Goal: Contribute content: Add original content to the website for others to see

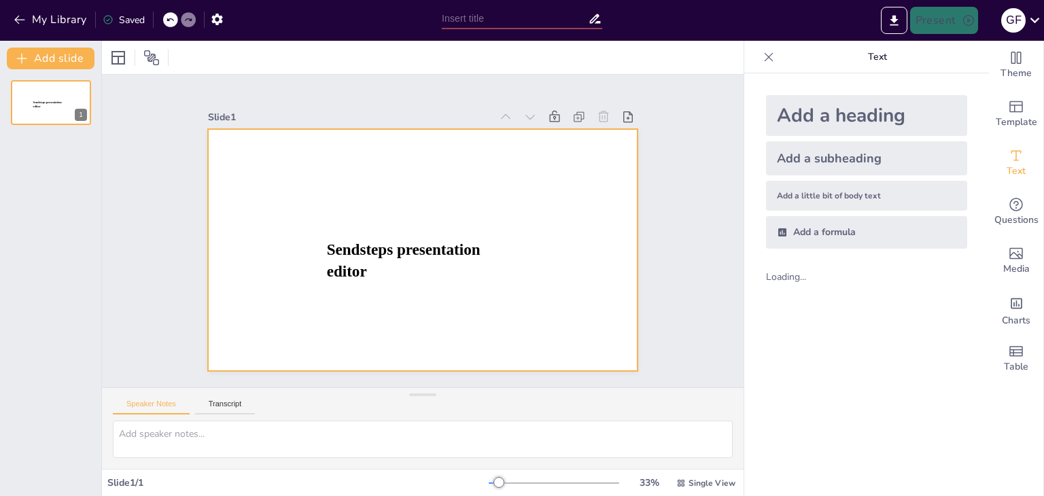
type input "New Sendsteps"
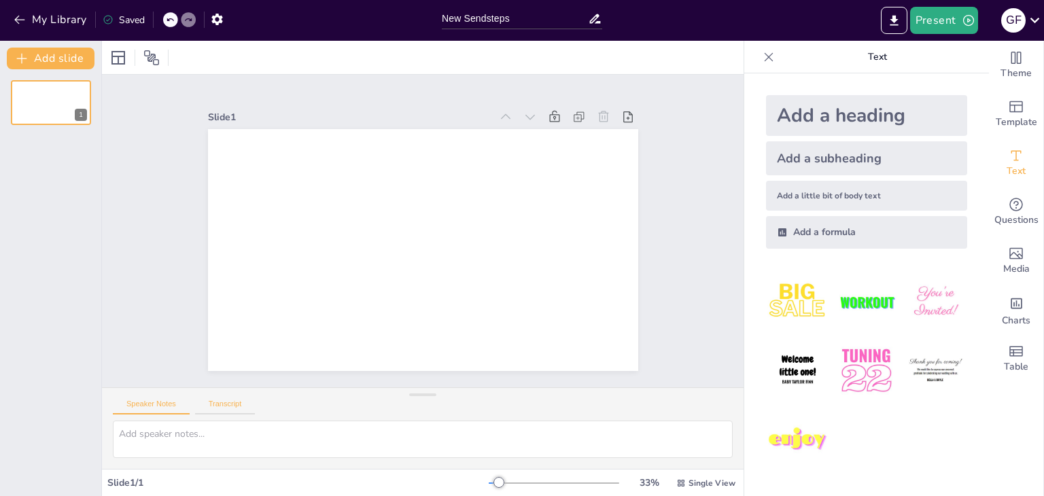
click at [215, 402] on button "Transcript" at bounding box center [225, 406] width 60 height 15
click at [152, 408] on button "Speaker Notes" at bounding box center [151, 406] width 77 height 15
click at [223, 415] on div "Speaker Notes Transcript" at bounding box center [422, 404] width 641 height 33
click at [866, 159] on div "Add a subheading" at bounding box center [866, 158] width 201 height 34
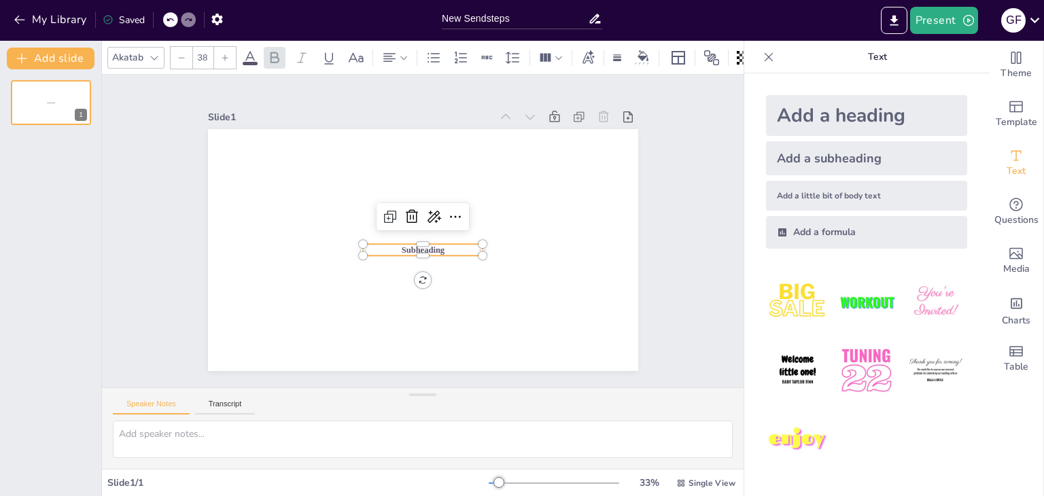
click at [837, 109] on div "Add a heading" at bounding box center [866, 115] width 201 height 41
type input "68"
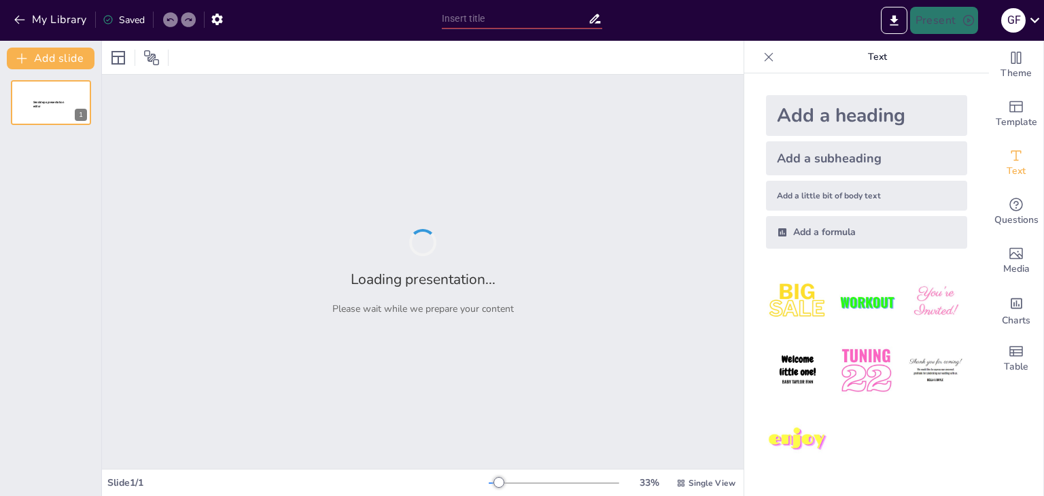
type input "Флойд Олпорт: Психолог, который доказал, что группы не думают, а люди — да!"
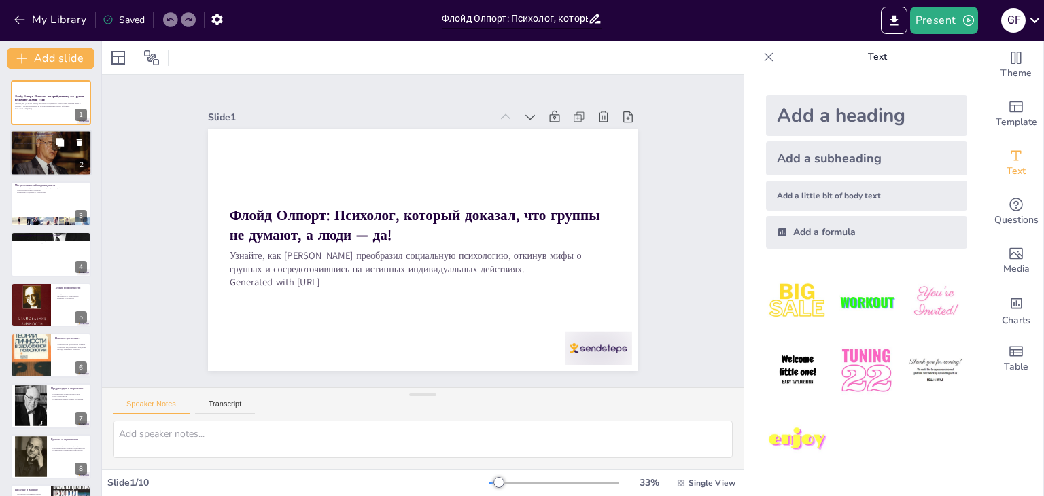
click at [42, 171] on div at bounding box center [51, 153] width 82 height 54
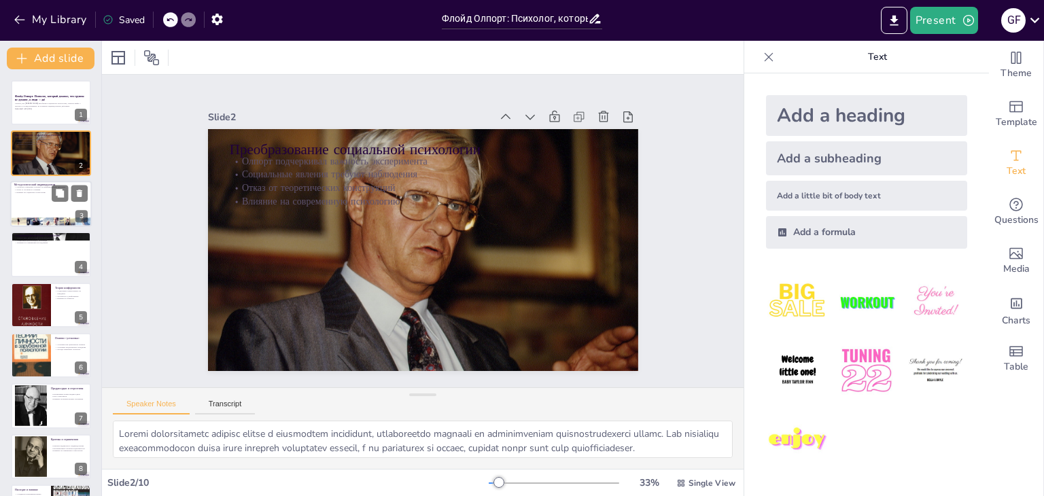
click at [31, 224] on div at bounding box center [51, 222] width 82 height 49
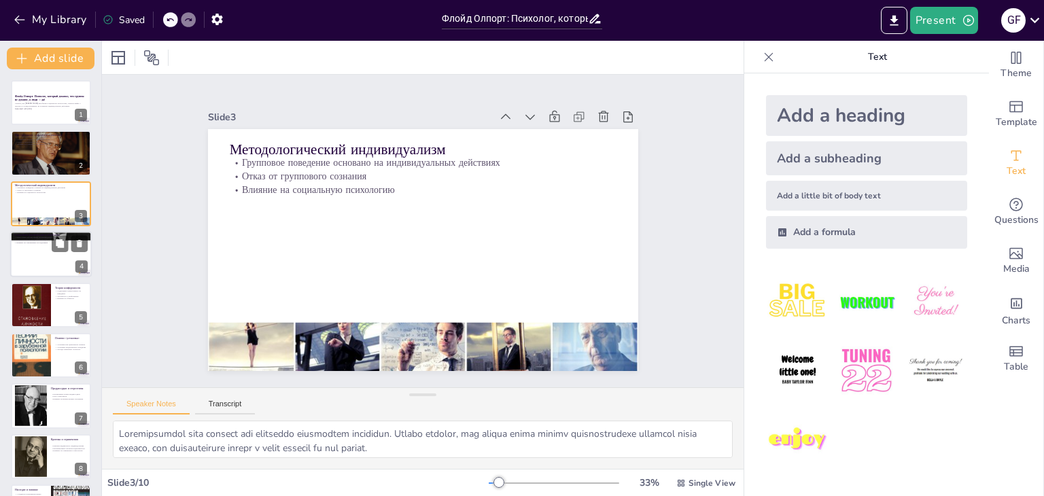
click at [44, 266] on div at bounding box center [51, 254] width 82 height 46
type textarea "Влияние присутствия других на производительность стало важным открытием в социа…"
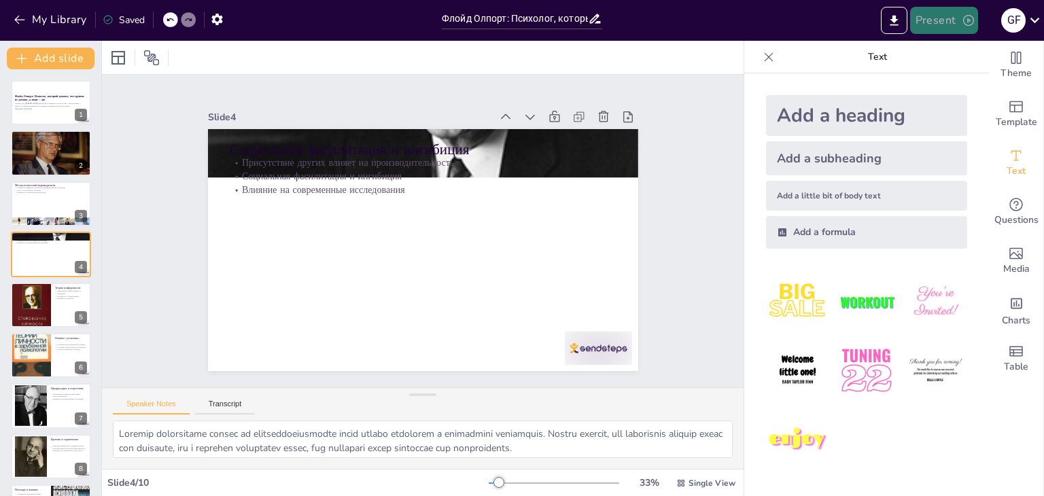
click at [935, 25] on button "Present" at bounding box center [944, 20] width 68 height 27
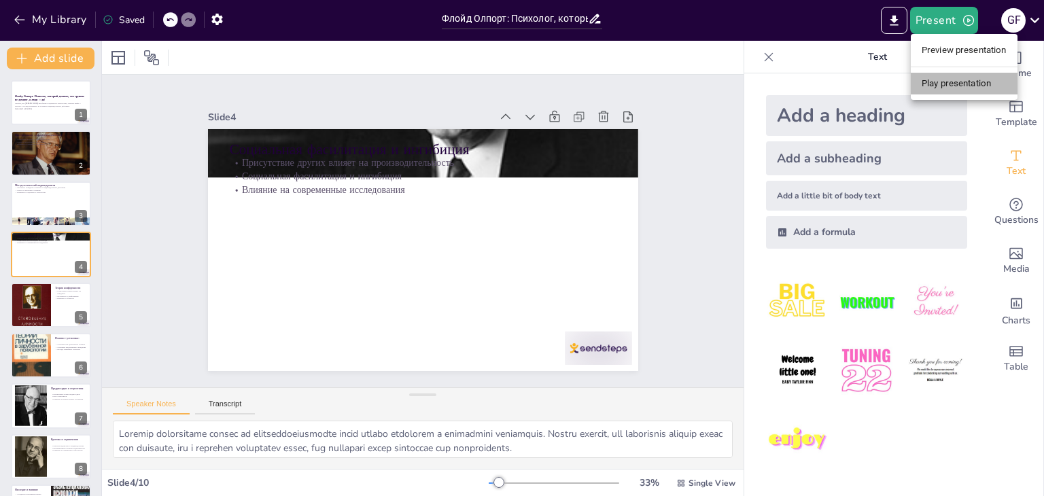
click at [942, 88] on li "Play presentation" at bounding box center [963, 84] width 107 height 22
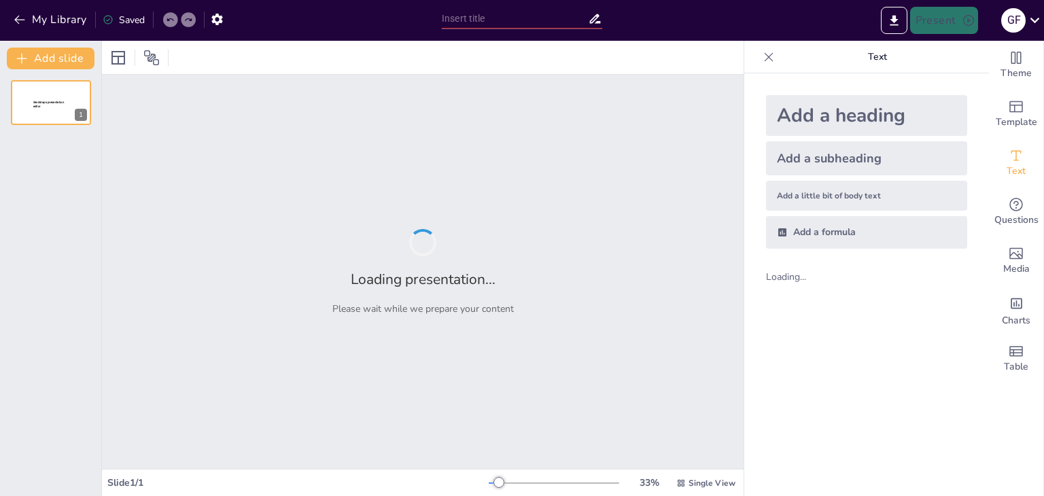
type input "Флойд Олпорт: Психолог, который доказал, что группы не думают, а люди — да!"
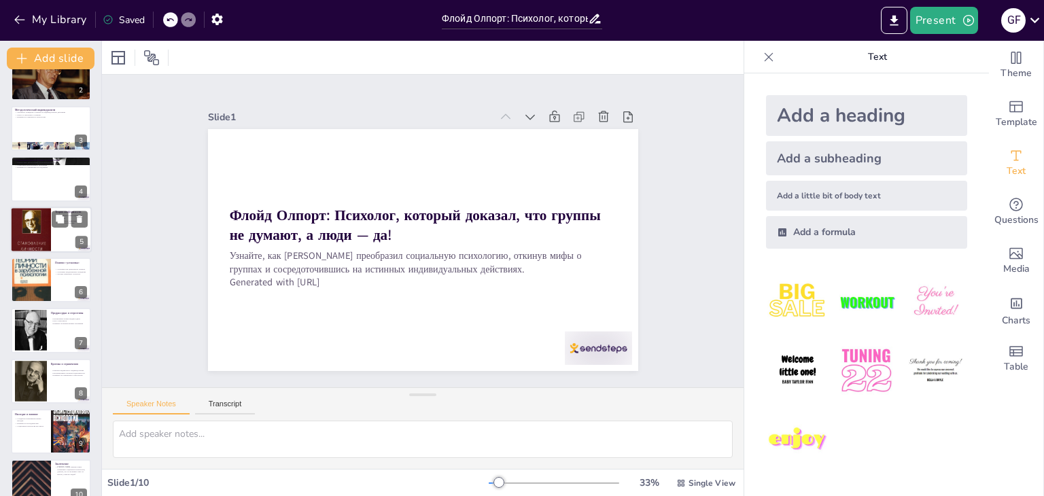
scroll to position [95, 0]
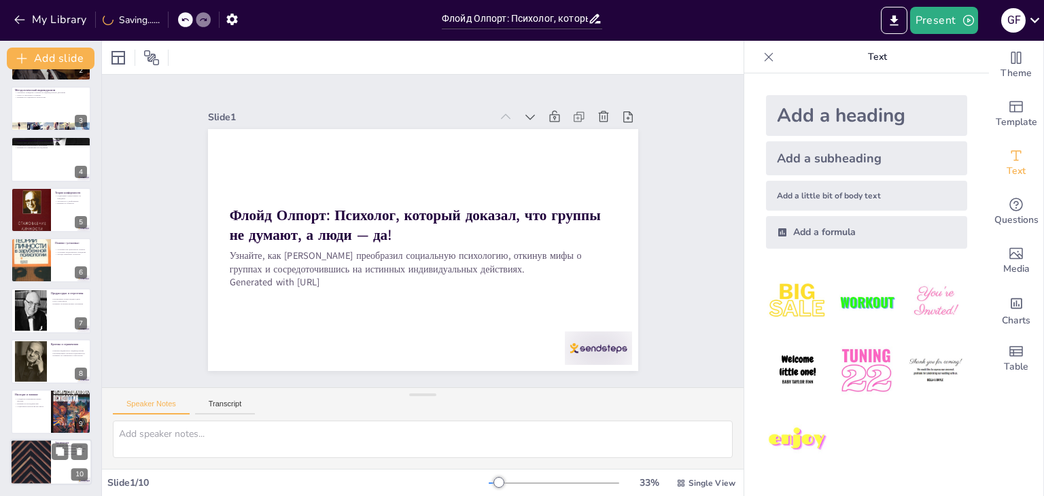
click at [35, 455] on div at bounding box center [31, 463] width 82 height 46
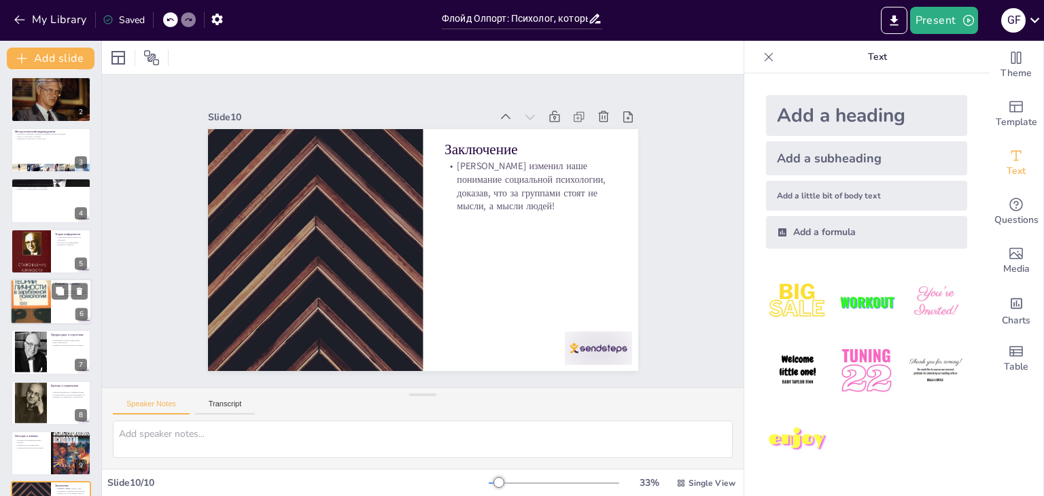
scroll to position [0, 0]
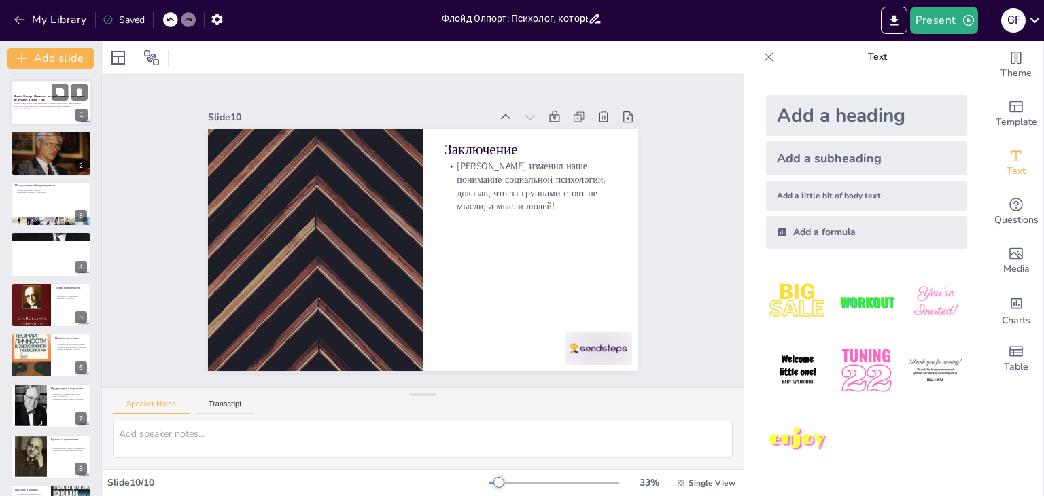
click at [38, 119] on div at bounding box center [51, 102] width 82 height 46
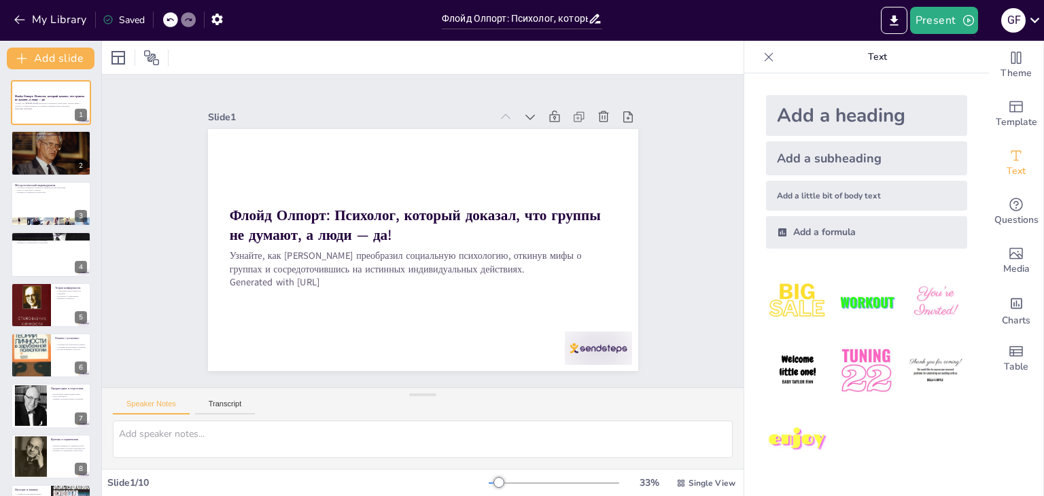
click at [213, 397] on div "Speaker Notes Transcript" at bounding box center [422, 404] width 641 height 33
click at [213, 405] on button "Transcript" at bounding box center [225, 406] width 60 height 15
click at [152, 410] on button "Speaker Notes" at bounding box center [151, 406] width 77 height 15
click at [578, 21] on input "Флойд Олпорт: Психолог, который доказал, что группы не думают, а люди — да!" at bounding box center [515, 19] width 146 height 20
click at [595, 18] on icon at bounding box center [595, 19] width 11 height 10
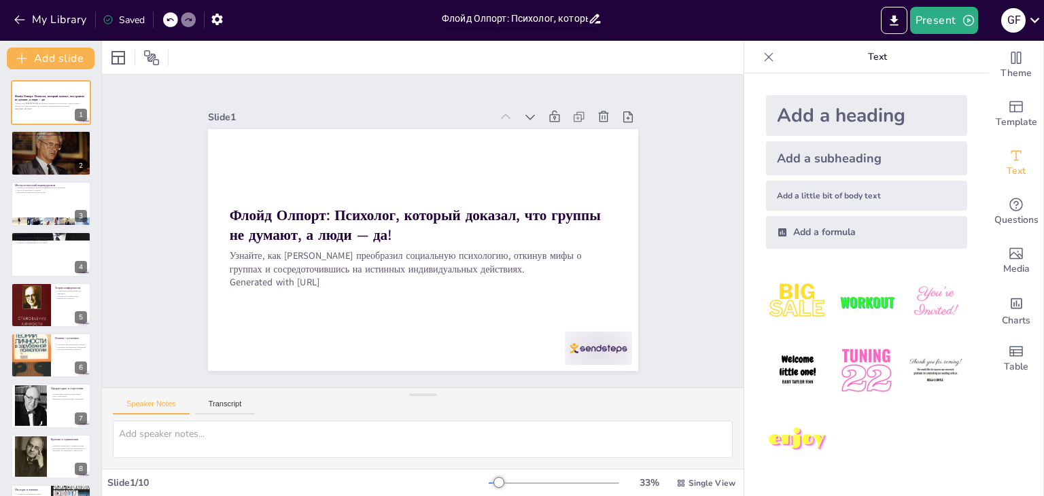
click at [537, 26] on input "Флойд Олпорт: Психолог, который доказал, что группы не думают, а люди — да!" at bounding box center [515, 19] width 146 height 20
click at [532, 19] on input "Флойд Олпорт: Психолог, который доказал, что группы не думают, а люди — да!" at bounding box center [515, 19] width 146 height 20
click at [507, 20] on input "Флойд Олпорт: Психолог, который доказал, что группы не думают, а люди — да!" at bounding box center [515, 19] width 146 height 20
click at [526, 16] on input "Флойд Олпорт: Психолог, который доказал, что группы не думают, а люди — да!" at bounding box center [515, 19] width 146 height 20
click at [77, 152] on div at bounding box center [51, 153] width 82 height 54
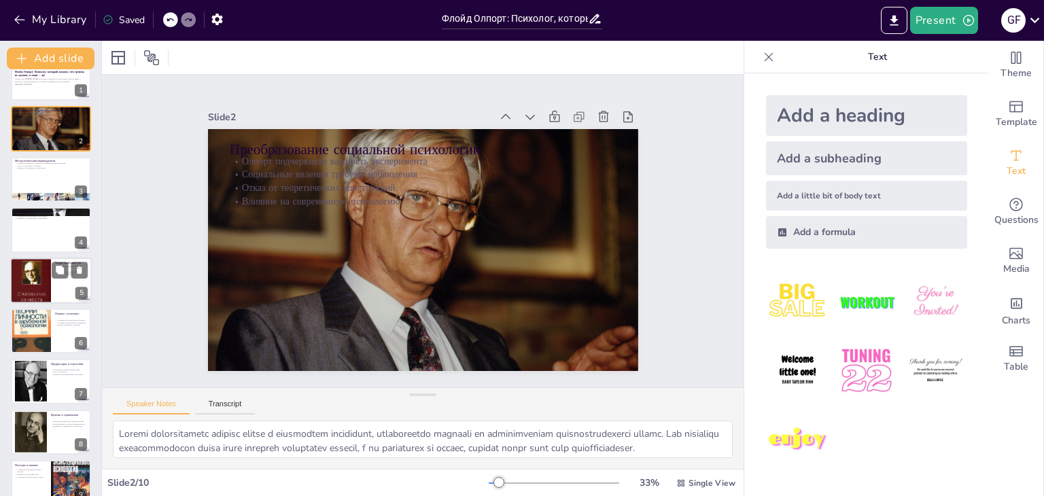
scroll to position [95, 0]
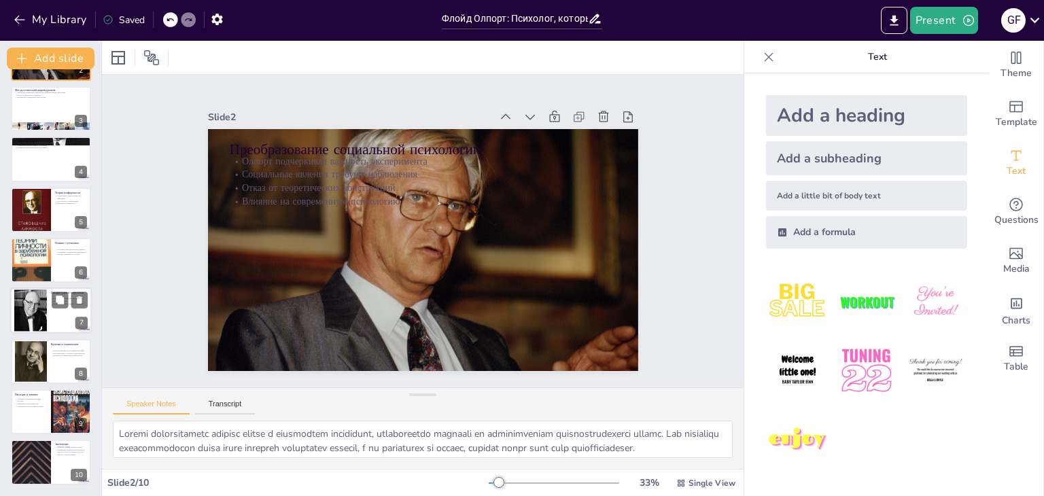
click at [45, 308] on div at bounding box center [30, 311] width 33 height 49
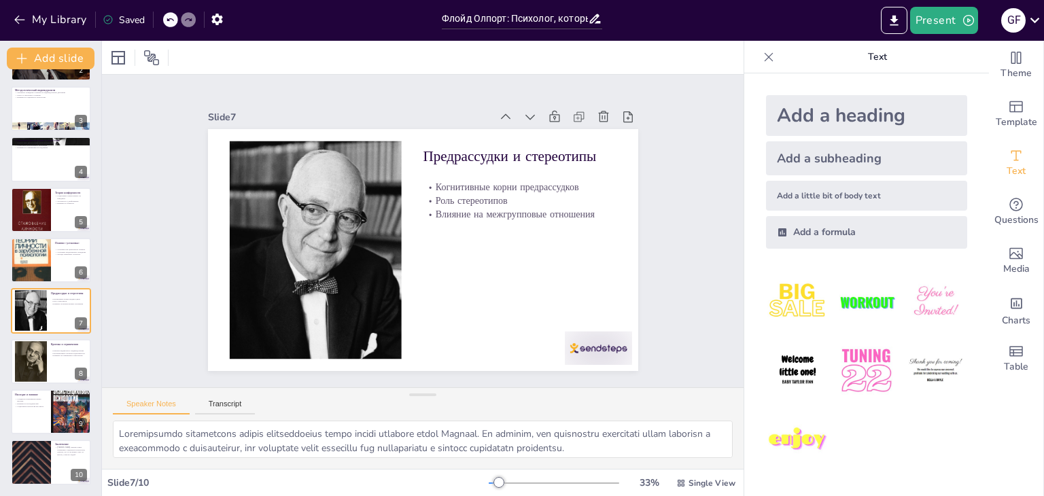
click at [43, 232] on div "Теория конформности Социальные нормы влияют на поведение Склонность к конформиз…" at bounding box center [51, 210] width 80 height 45
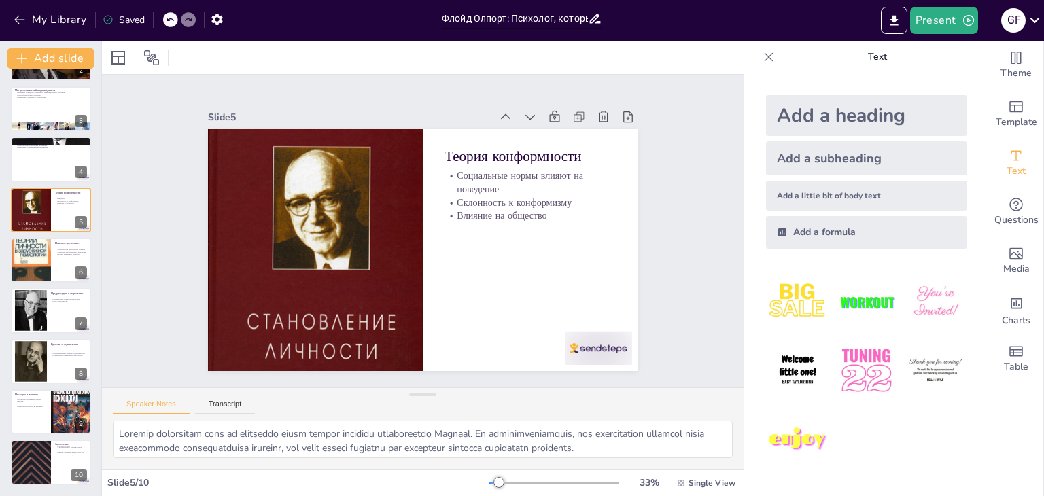
scroll to position [22, 0]
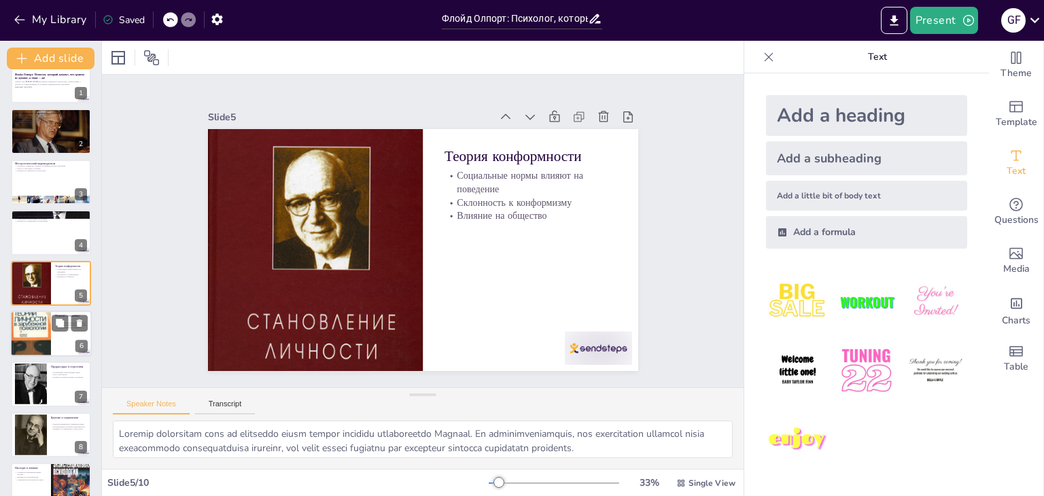
click at [41, 344] on div at bounding box center [30, 334] width 41 height 60
type textarea "Loremip dolorsita conse adipiscinge s doeiusm Tempori. Ut laboree, dol magnaali…"
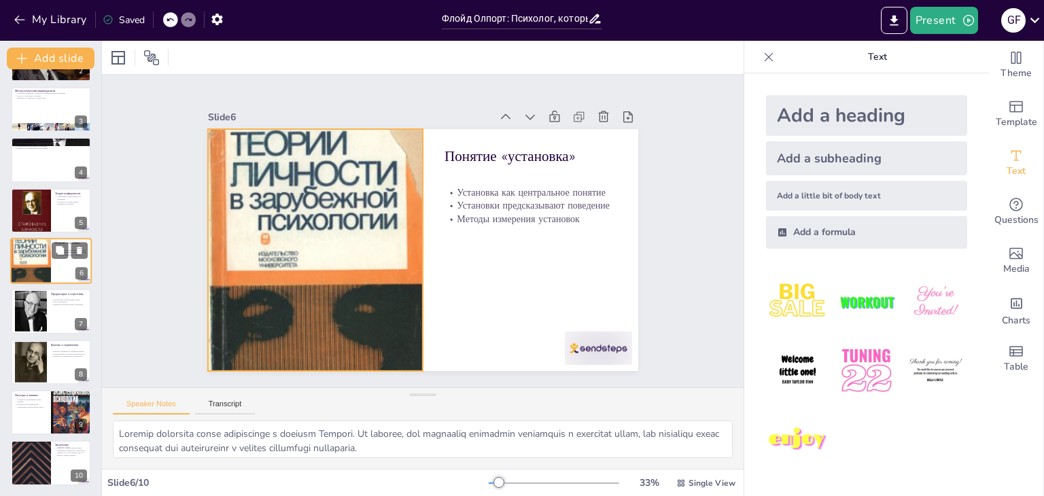
scroll to position [95, 0]
